Goal: Contribute content

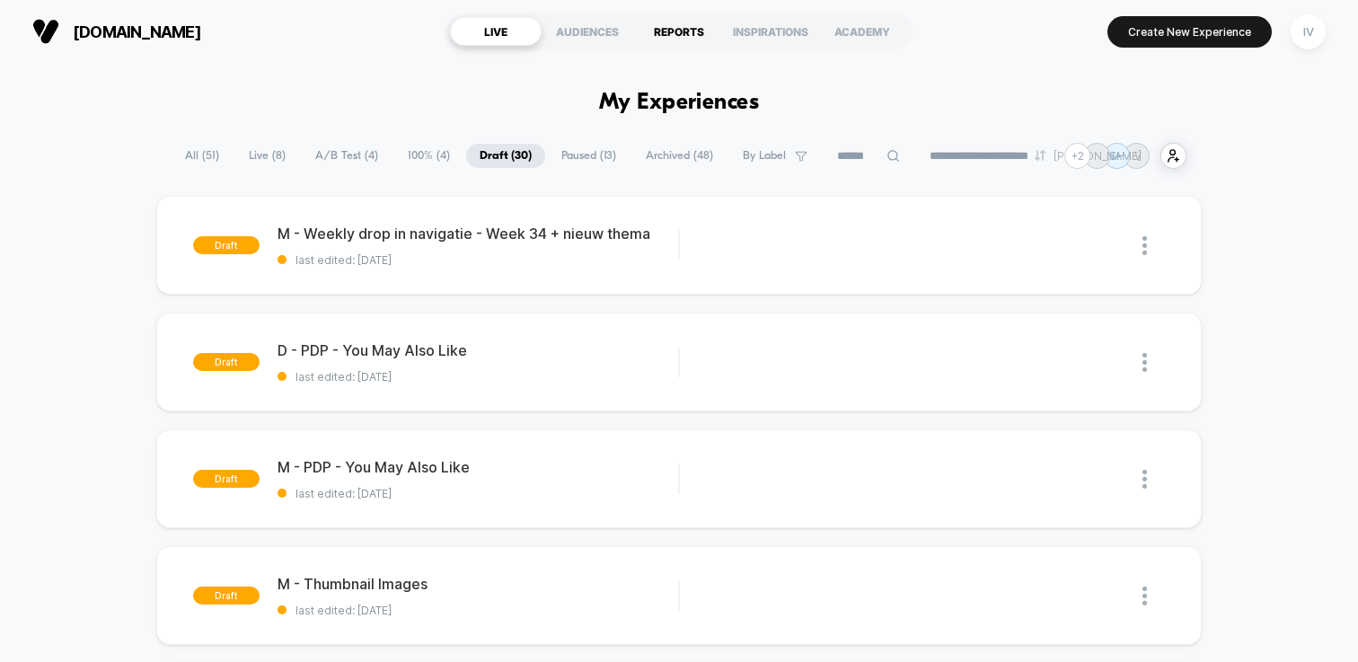
click at [688, 39] on div "REPORTS" at bounding box center [679, 31] width 92 height 29
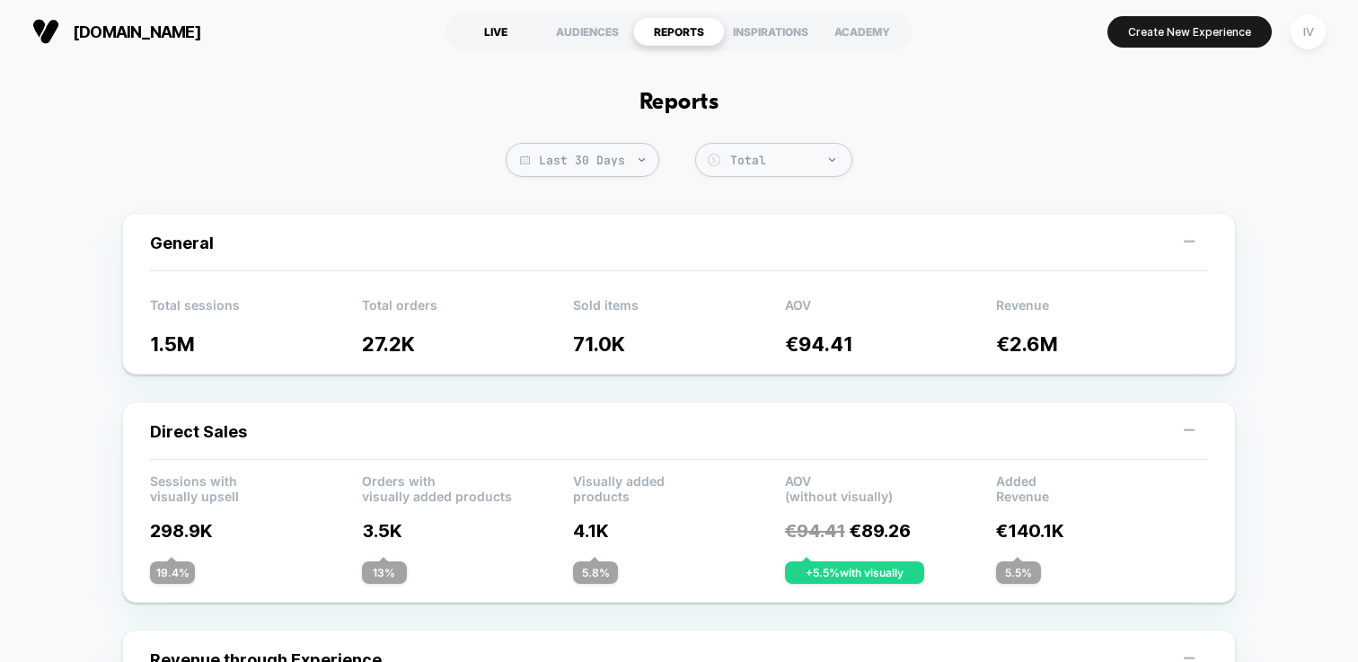
click at [498, 33] on div "LIVE" at bounding box center [496, 31] width 92 height 29
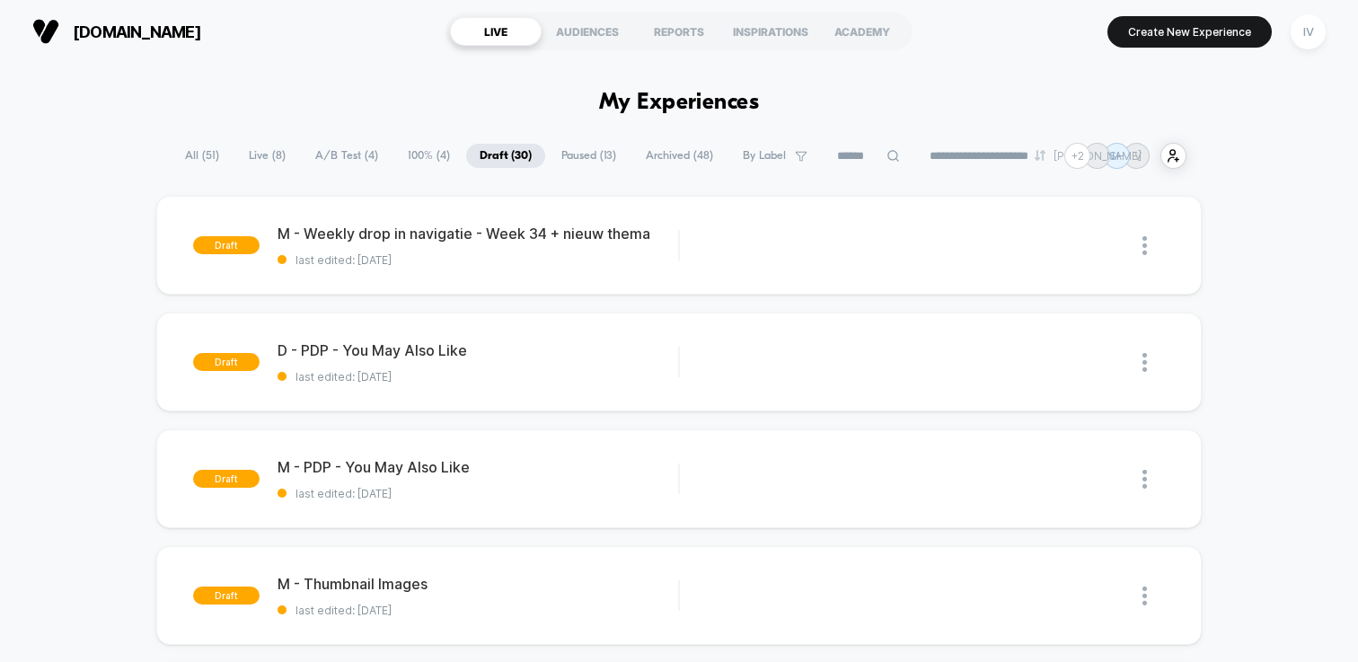
click at [417, 145] on span "100% ( 4 )" at bounding box center [428, 156] width 69 height 24
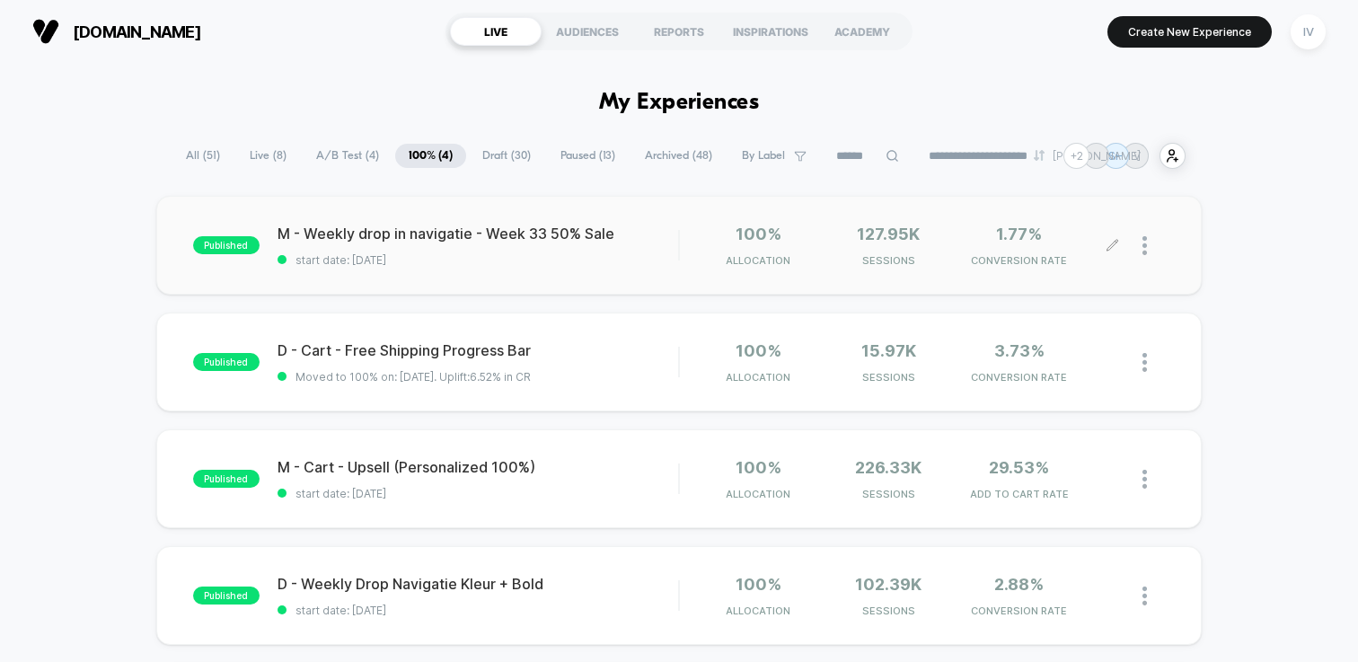
click at [1148, 245] on div at bounding box center [1153, 245] width 22 height 42
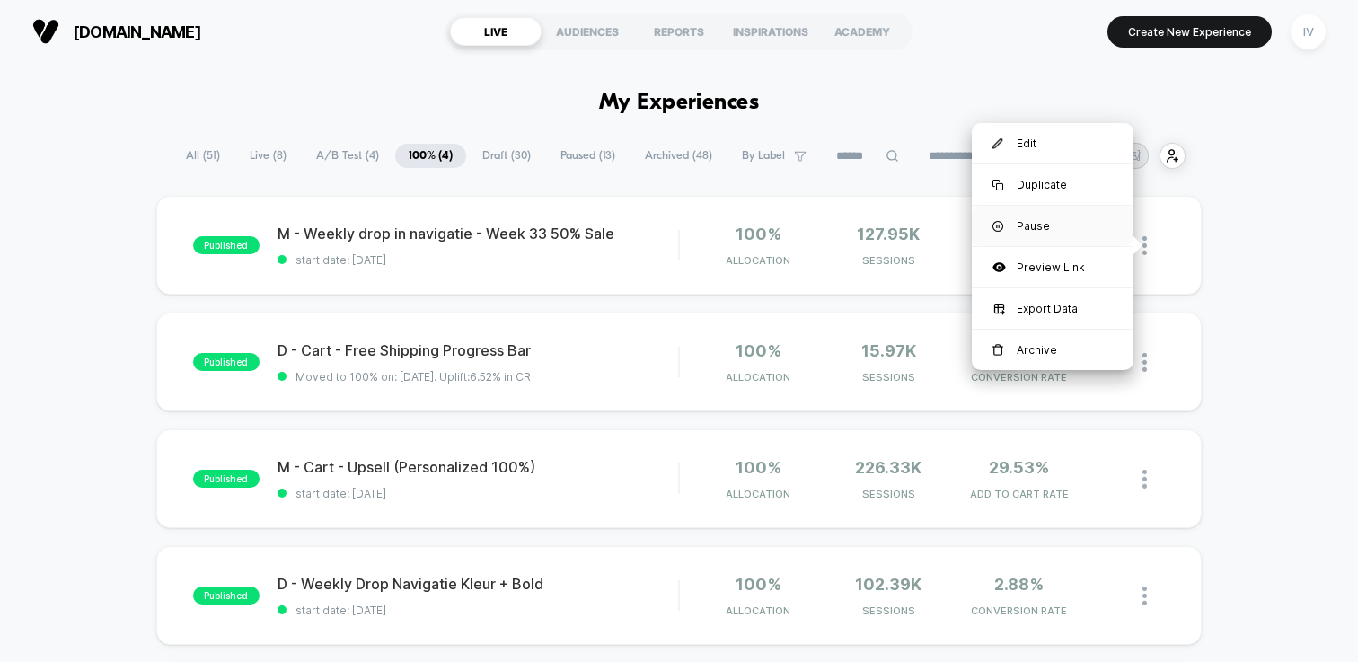
click at [1051, 220] on div "Pause" at bounding box center [1053, 226] width 162 height 40
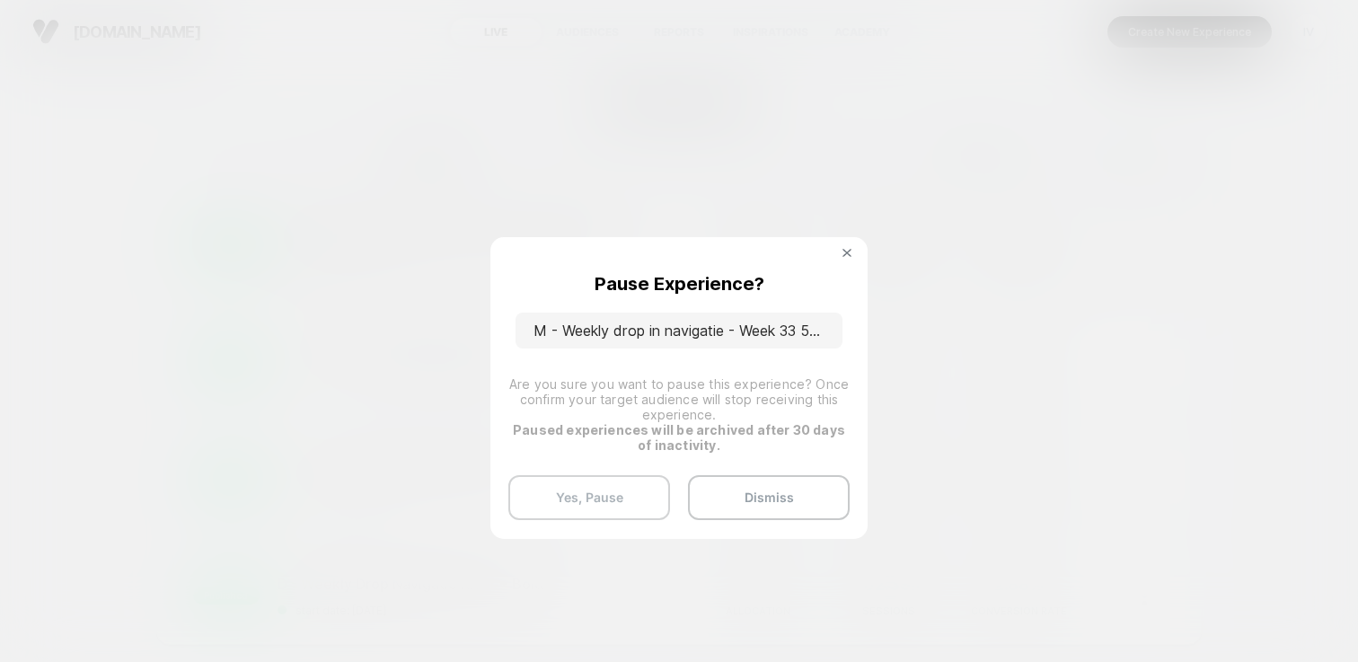
click at [629, 484] on button "Yes, Pause" at bounding box center [589, 497] width 162 height 45
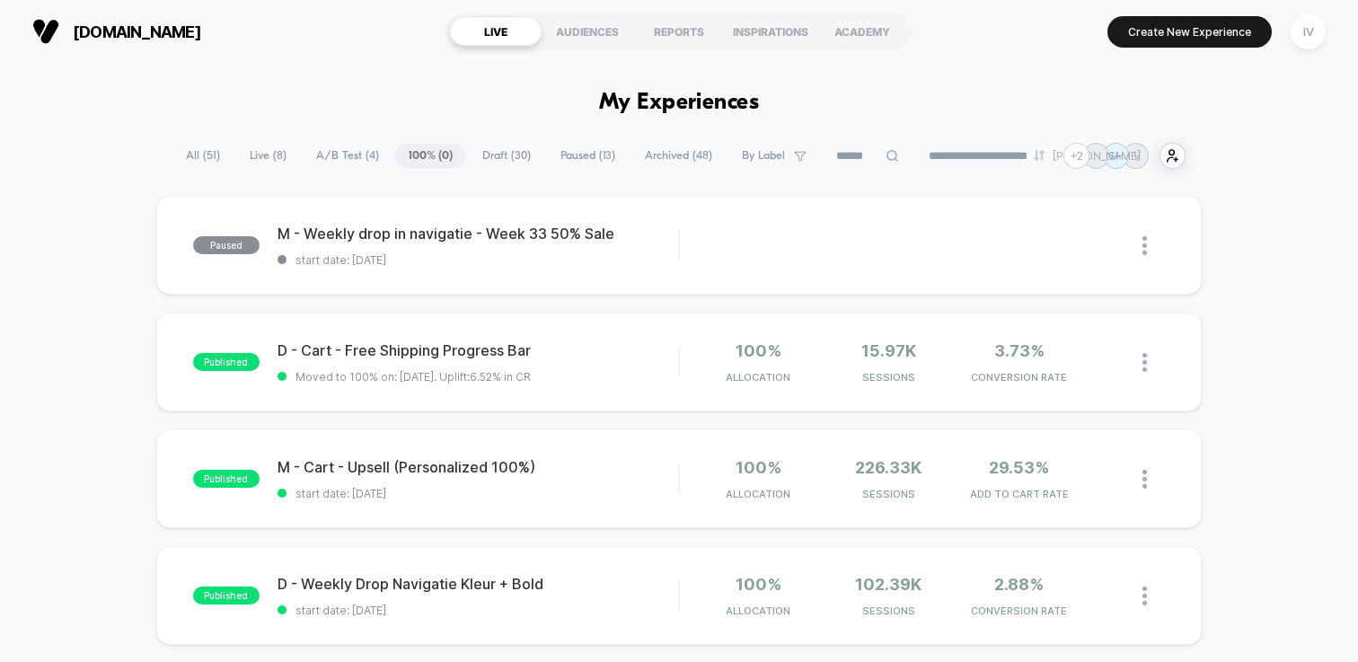
click at [496, 158] on span "Draft ( 30 )" at bounding box center [506, 156] width 75 height 24
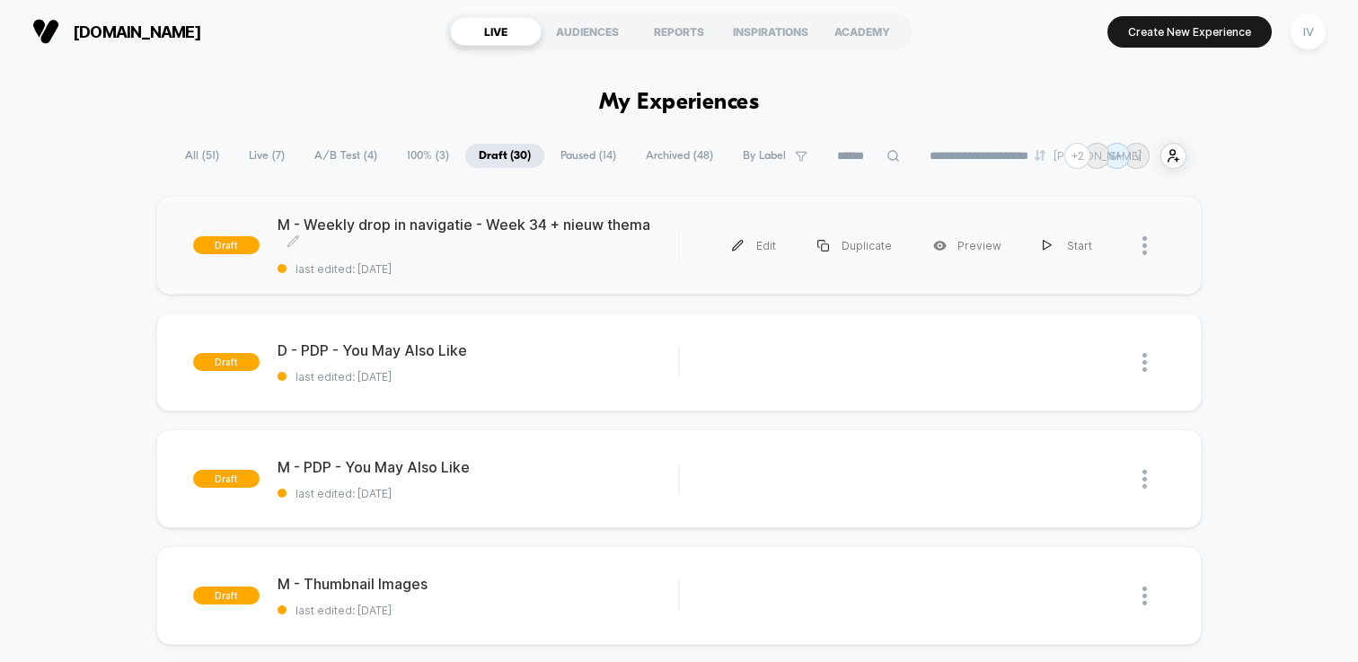
click at [523, 258] on div "M - Weekly drop in navigatie - Week 34 + nieuw thema Click to edit experience d…" at bounding box center [477, 246] width 400 height 60
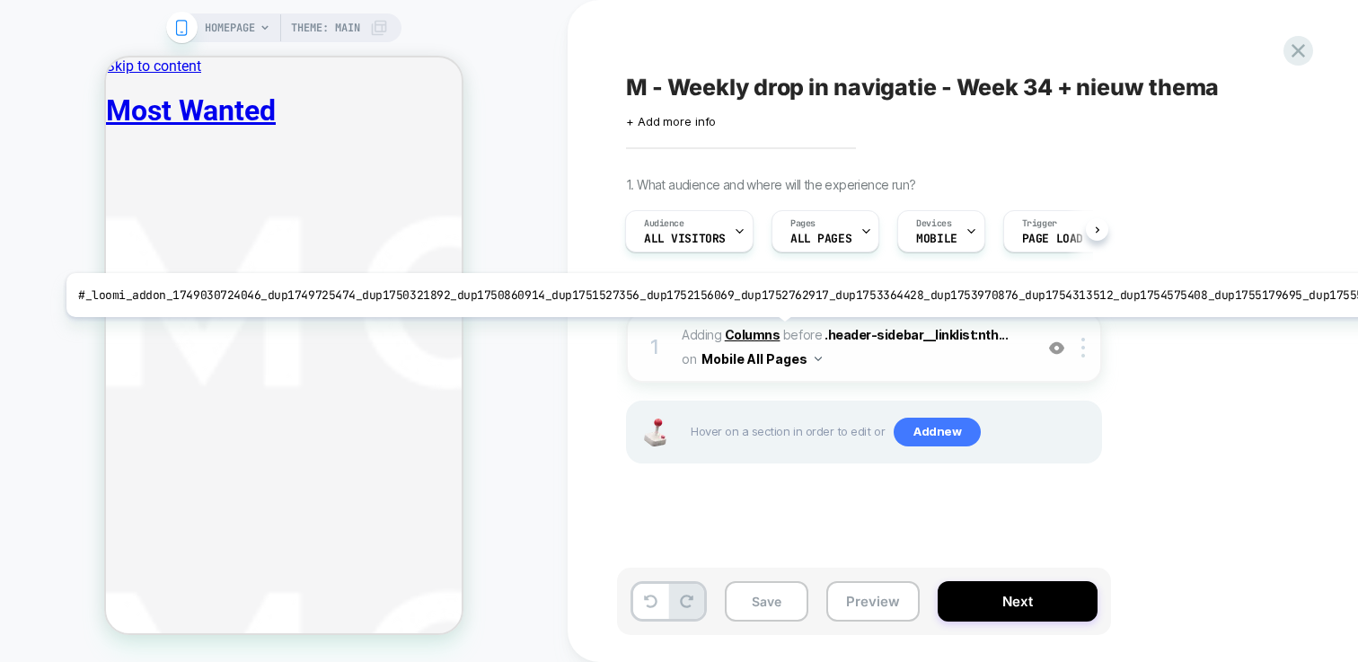
click at [763, 333] on b "Columns" at bounding box center [753, 334] width 56 height 15
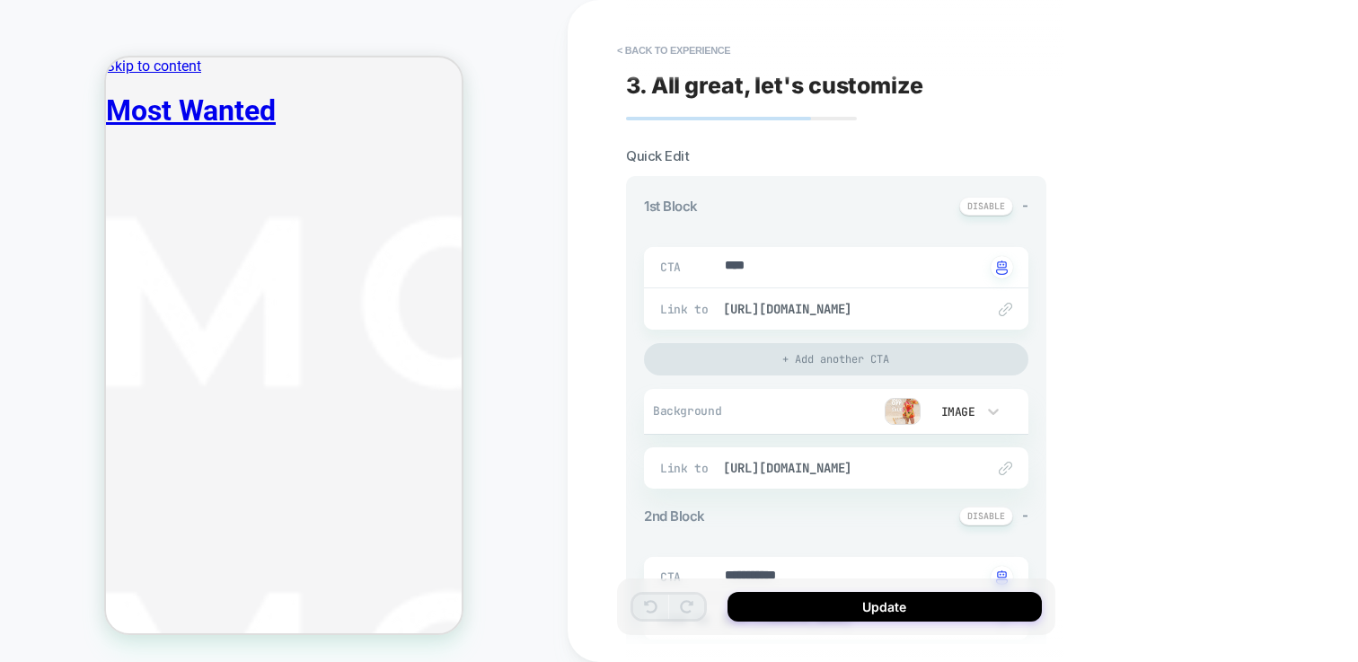
scroll to position [173, 0]
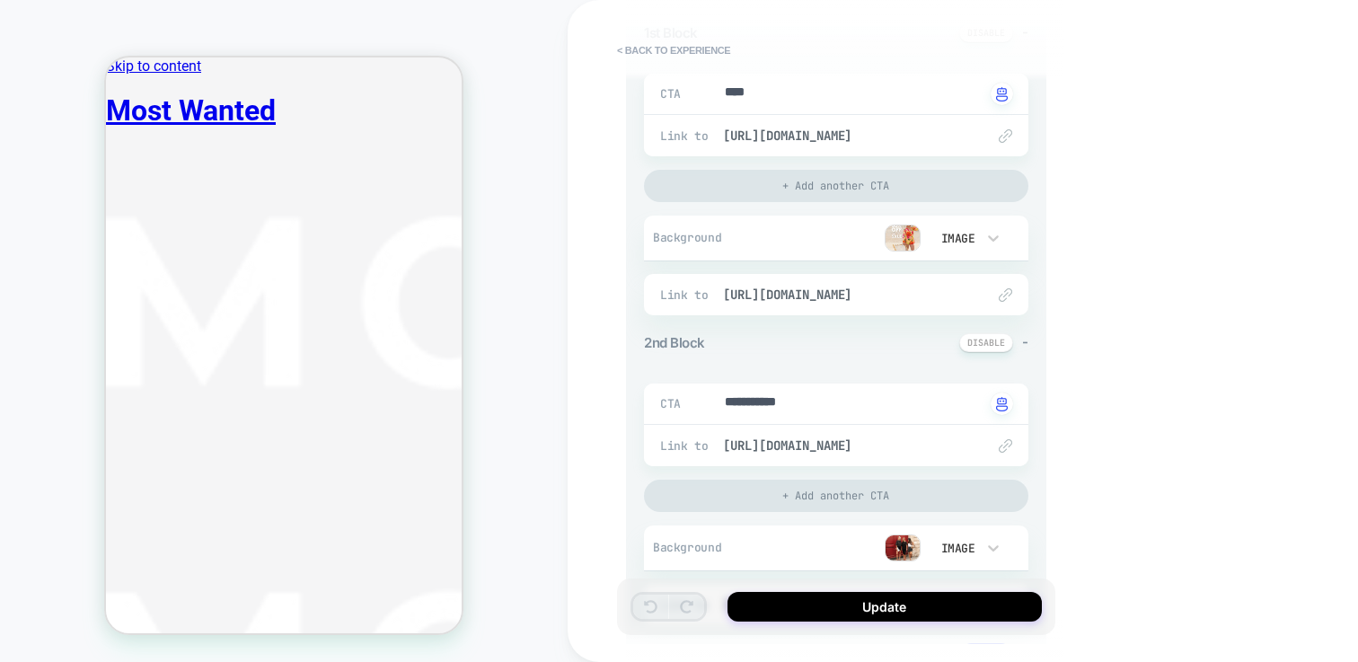
click at [896, 535] on img at bounding box center [902, 547] width 36 height 27
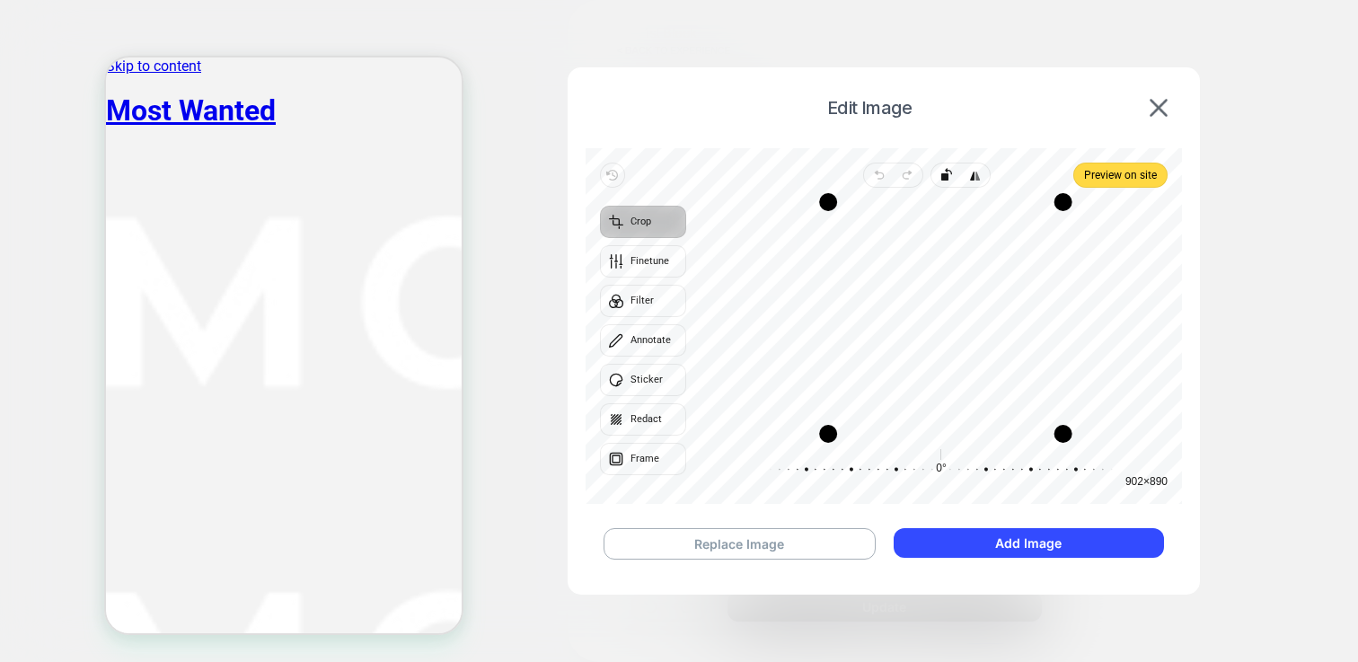
drag, startPoint x: 810, startPoint y: 281, endPoint x: 834, endPoint y: 280, distance: 24.3
click at [834, 280] on div "Drag edge l" at bounding box center [828, 318] width 18 height 232
click at [1121, 169] on span "Preview on site" at bounding box center [1120, 175] width 73 height 22
click at [1002, 212] on div "Drag edge t" at bounding box center [933, 209] width 233 height 18
click at [1123, 180] on span "Preview on site" at bounding box center [1120, 175] width 73 height 22
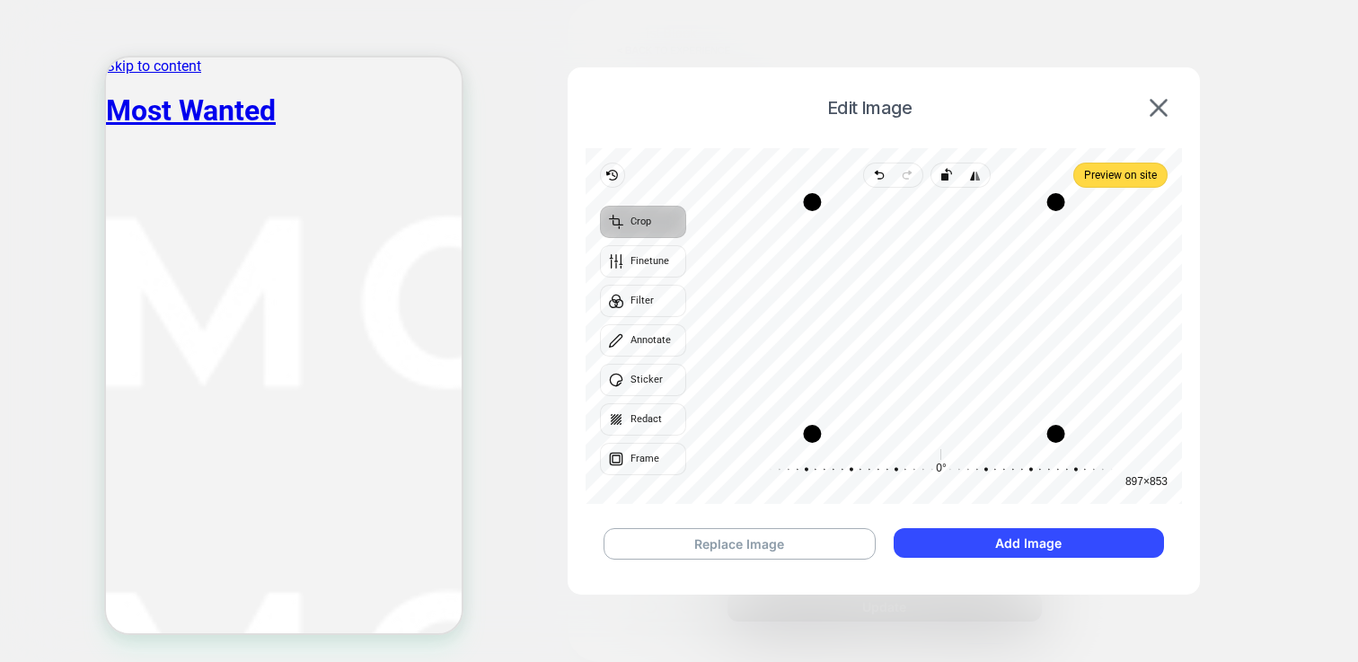
drag, startPoint x: 996, startPoint y: 202, endPoint x: 993, endPoint y: 214, distance: 12.0
click at [993, 211] on div "Drag edge t" at bounding box center [933, 202] width 243 height 18
click at [1120, 173] on span "Preview on site" at bounding box center [1120, 175] width 73 height 22
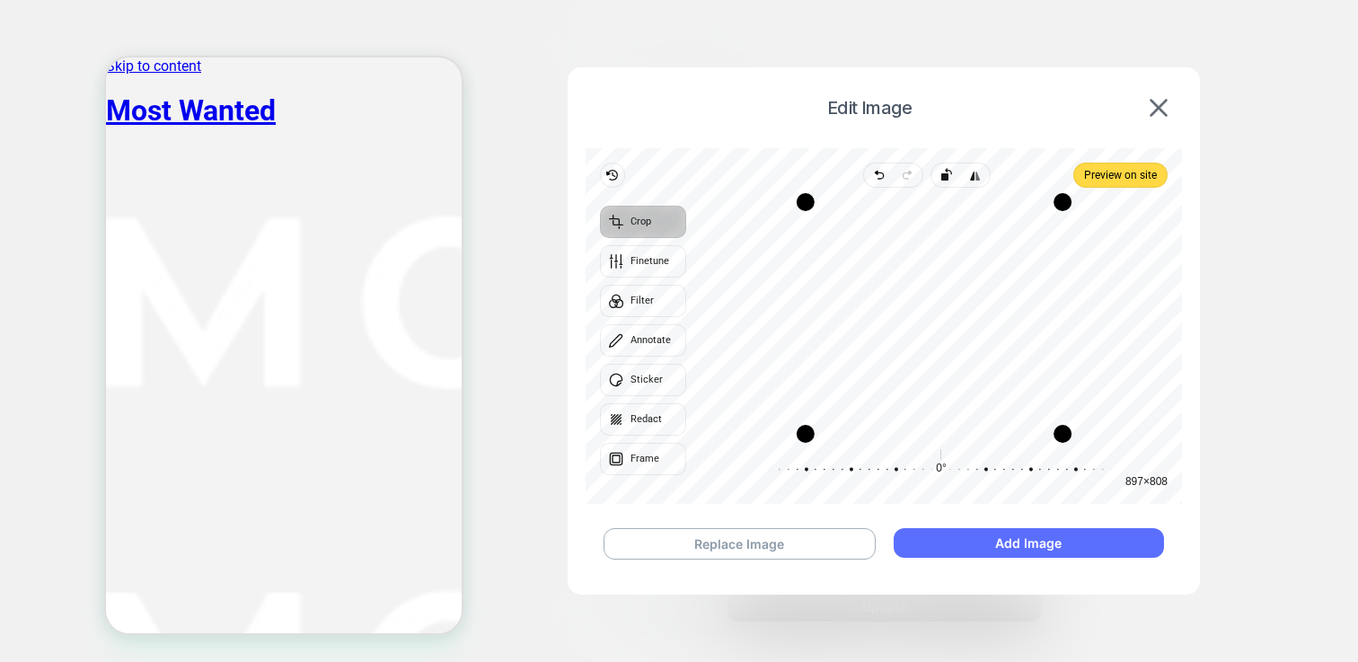
click at [1078, 544] on button "Add Image" at bounding box center [1028, 543] width 270 height 30
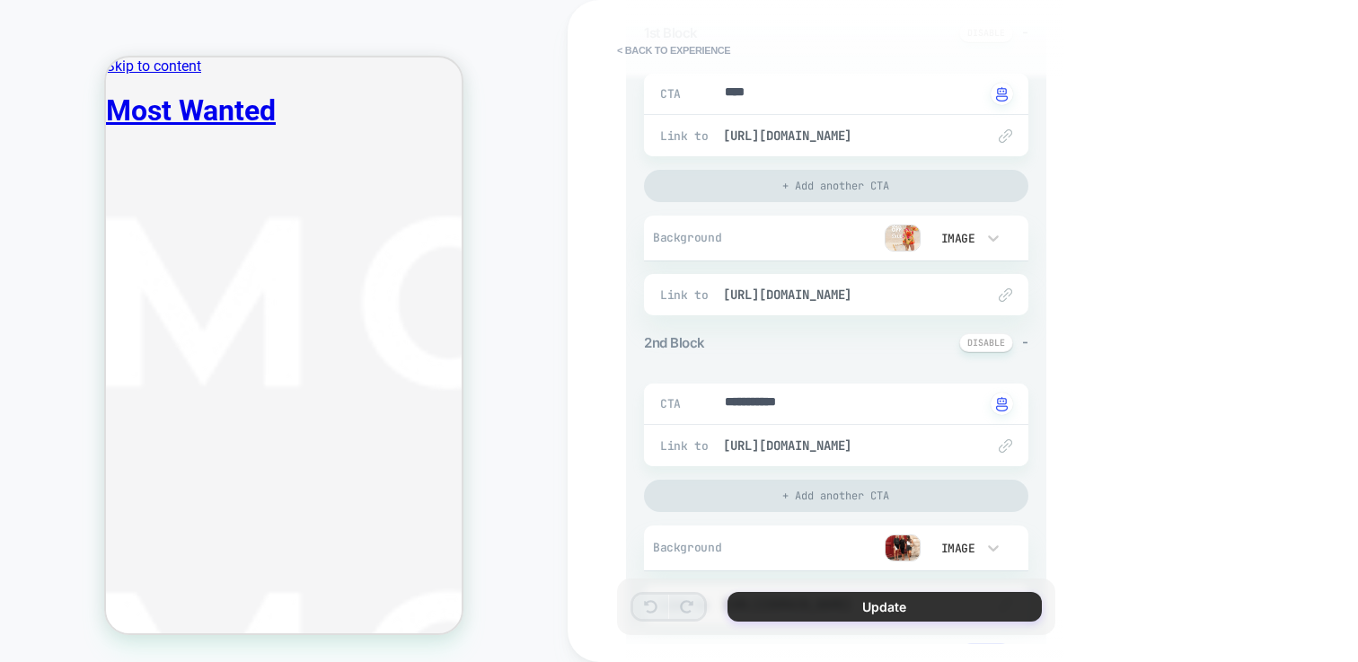
click at [841, 604] on button "Update" at bounding box center [884, 607] width 314 height 30
type textarea "*"
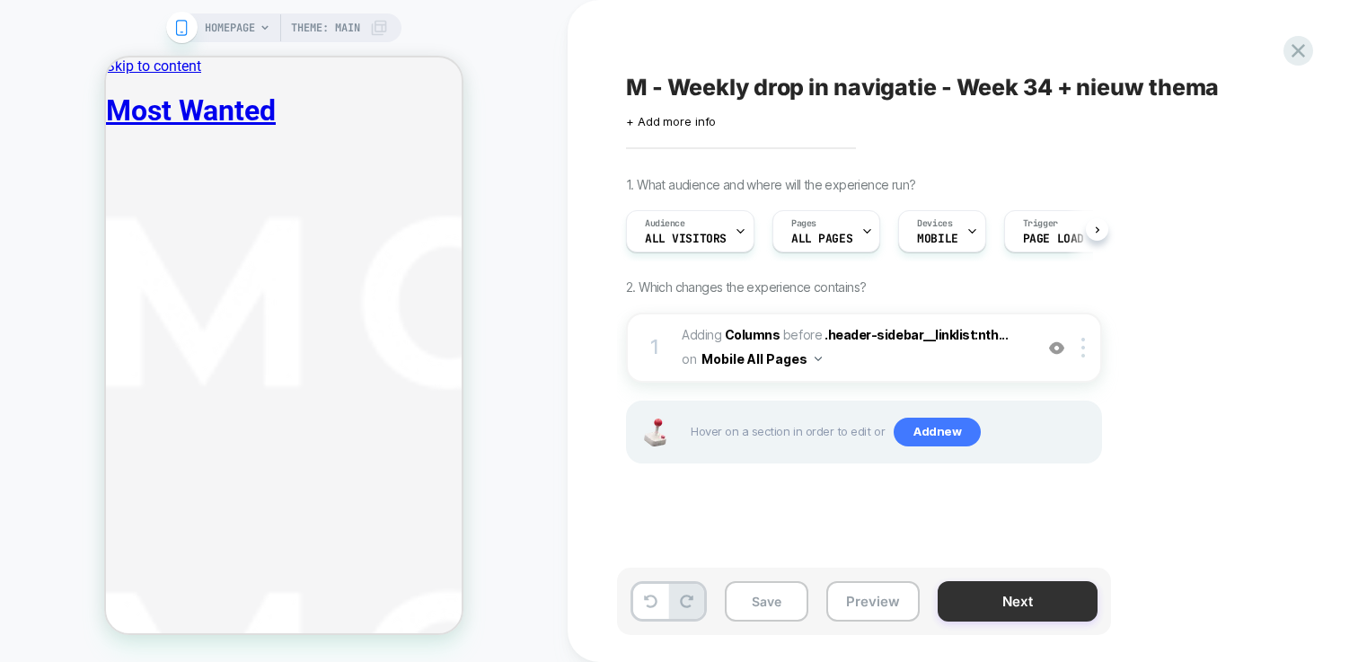
scroll to position [0, 1]
click at [1001, 599] on button "Next" at bounding box center [1017, 601] width 160 height 40
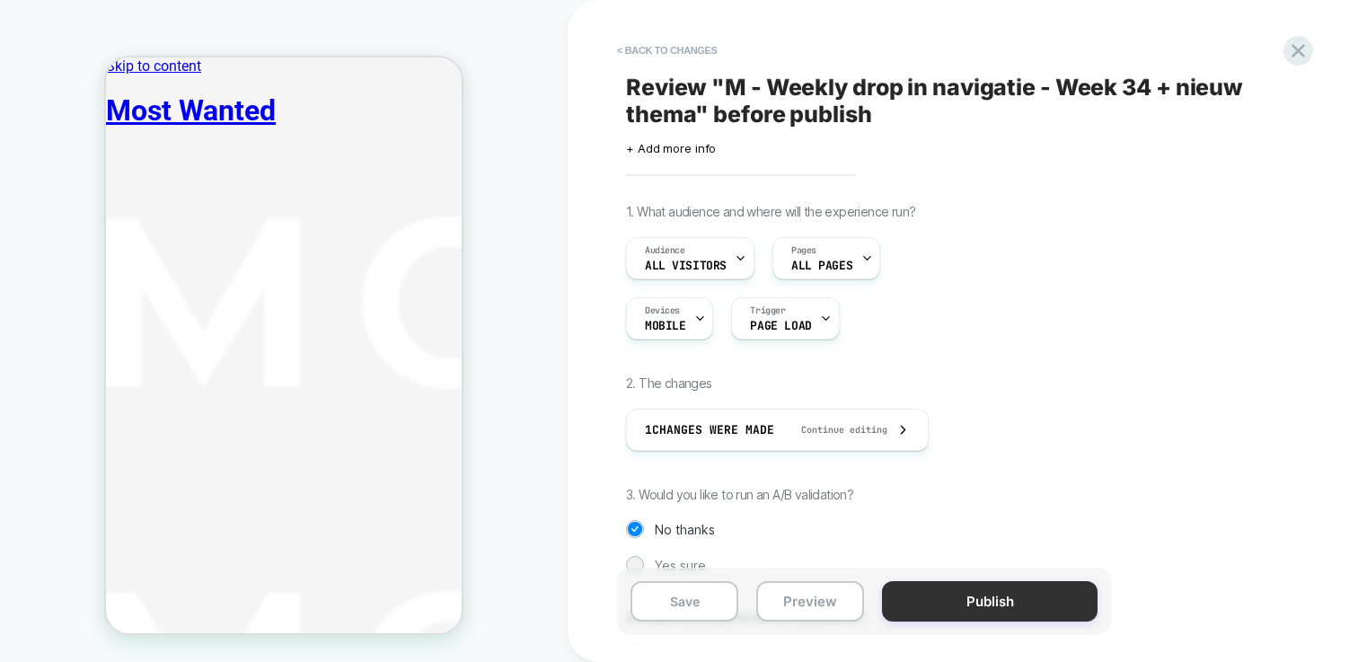
click at [974, 606] on button "Publish" at bounding box center [990, 601] width 216 height 40
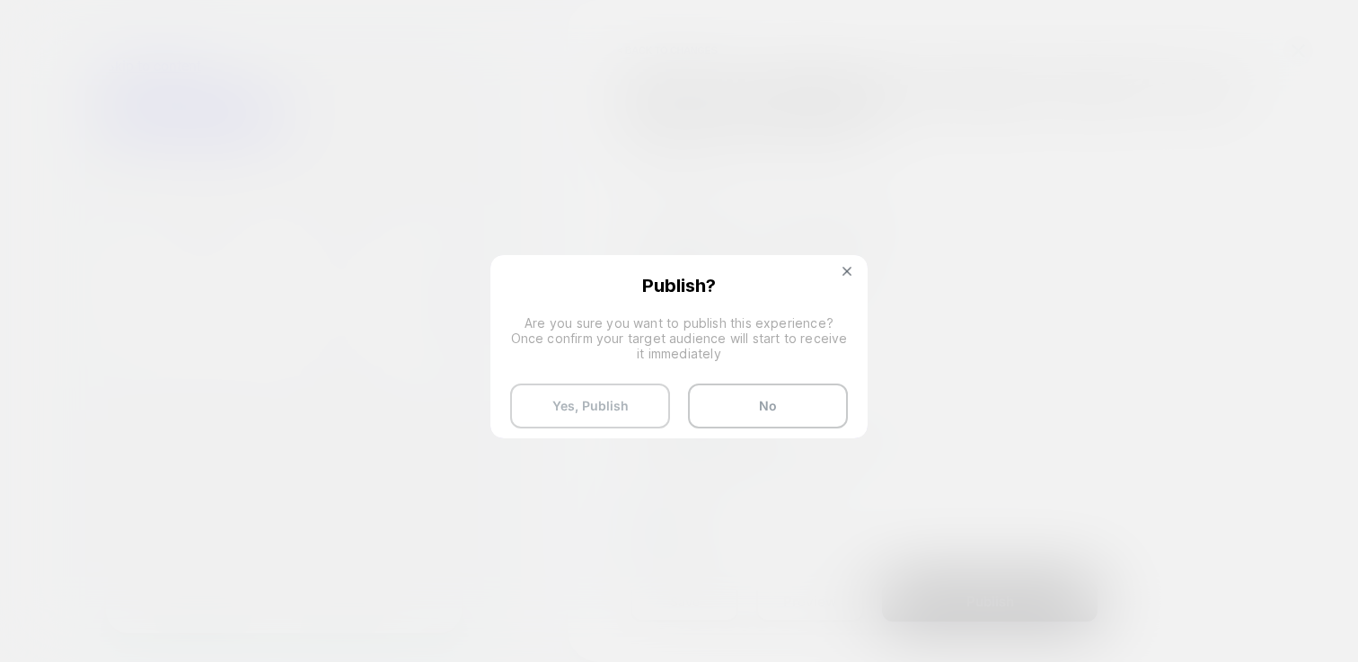
click at [617, 406] on button "Yes, Publish" at bounding box center [590, 405] width 160 height 45
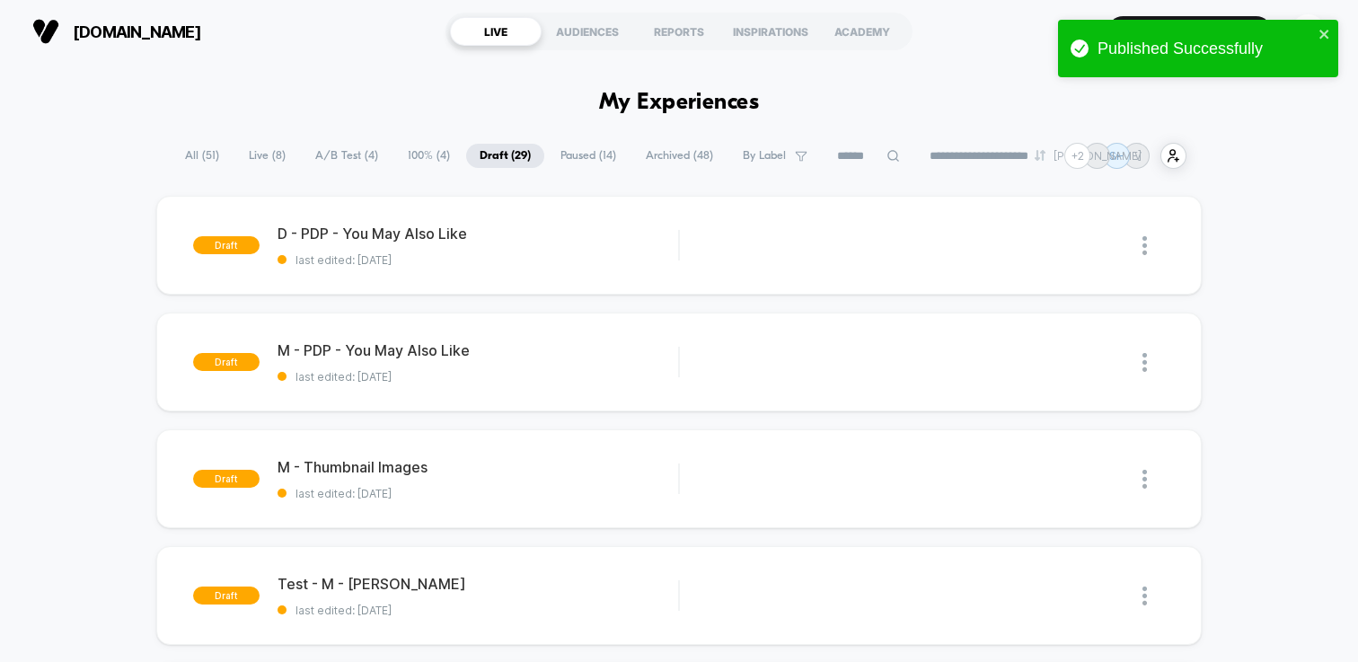
click at [409, 144] on span "100% ( 4 )" at bounding box center [428, 156] width 69 height 24
